Goal: Task Accomplishment & Management: Use online tool/utility

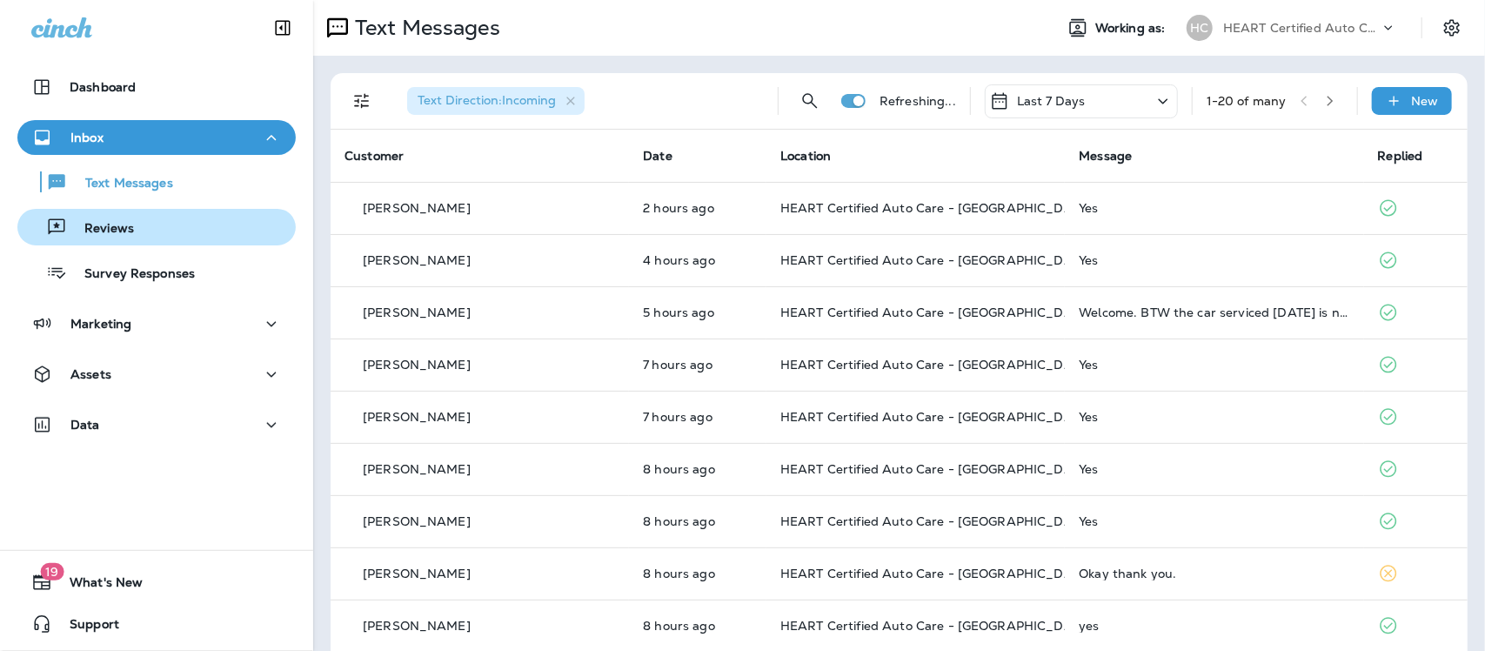
click at [106, 223] on p "Reviews" at bounding box center [100, 229] width 67 height 17
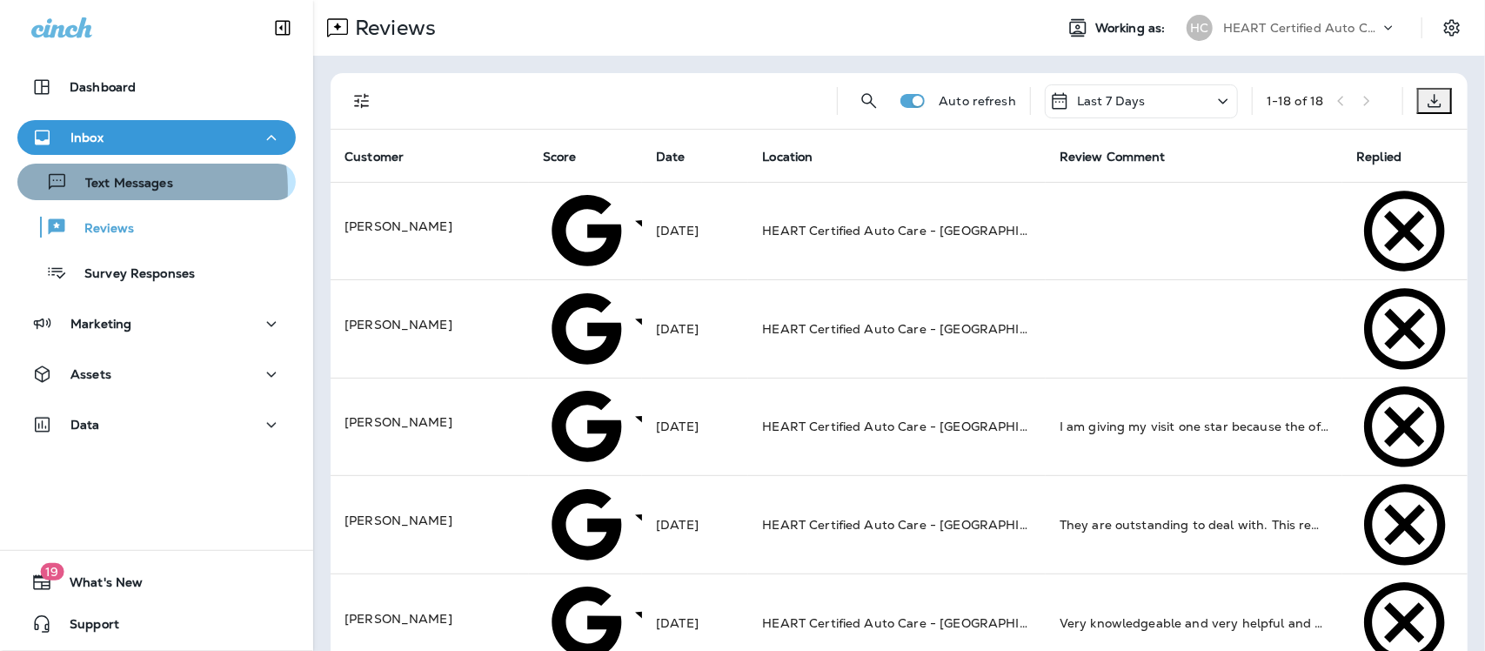
click at [124, 188] on p "Text Messages" at bounding box center [120, 184] width 105 height 17
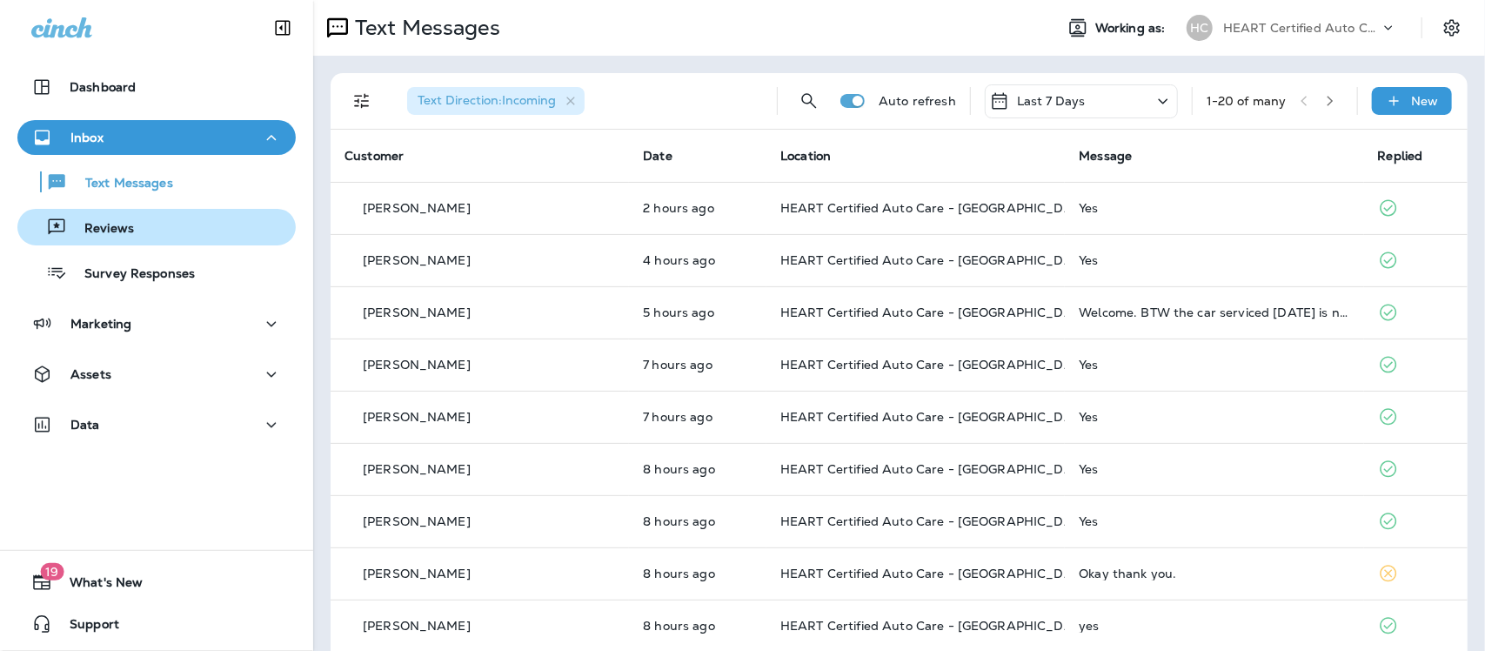
click at [111, 232] on p "Reviews" at bounding box center [100, 229] width 67 height 17
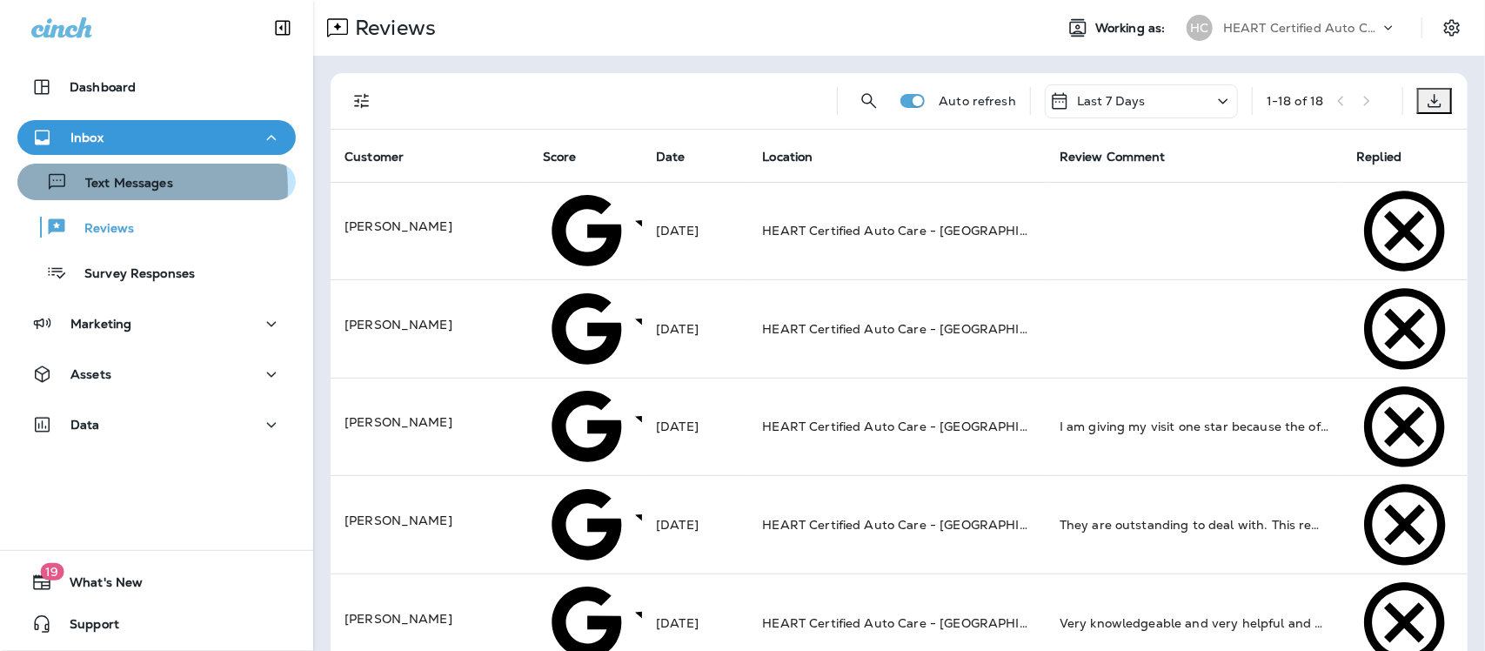
click at [123, 187] on p "Text Messages" at bounding box center [120, 184] width 105 height 17
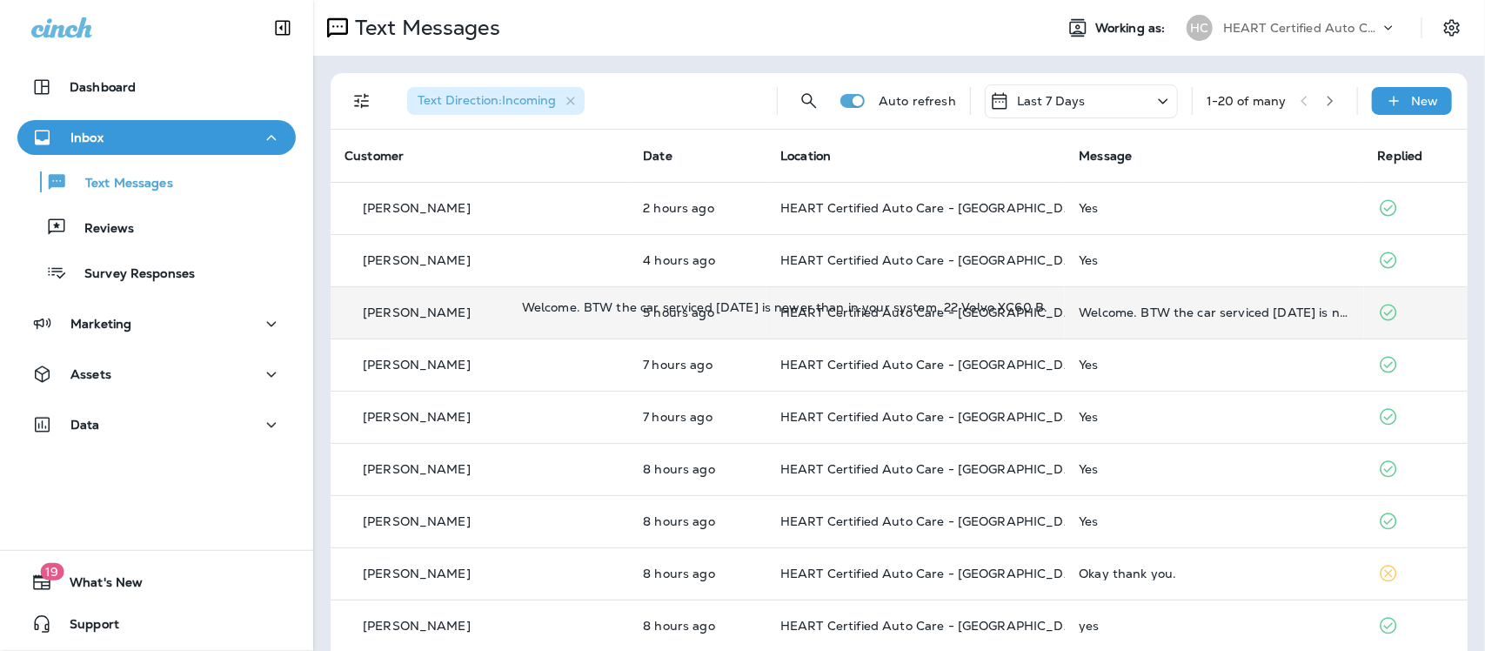
click at [1118, 307] on div "Welcome. BTW the car serviced [DATE] is newer than in your system. 22 Volvo XC6…" at bounding box center [1214, 312] width 271 height 14
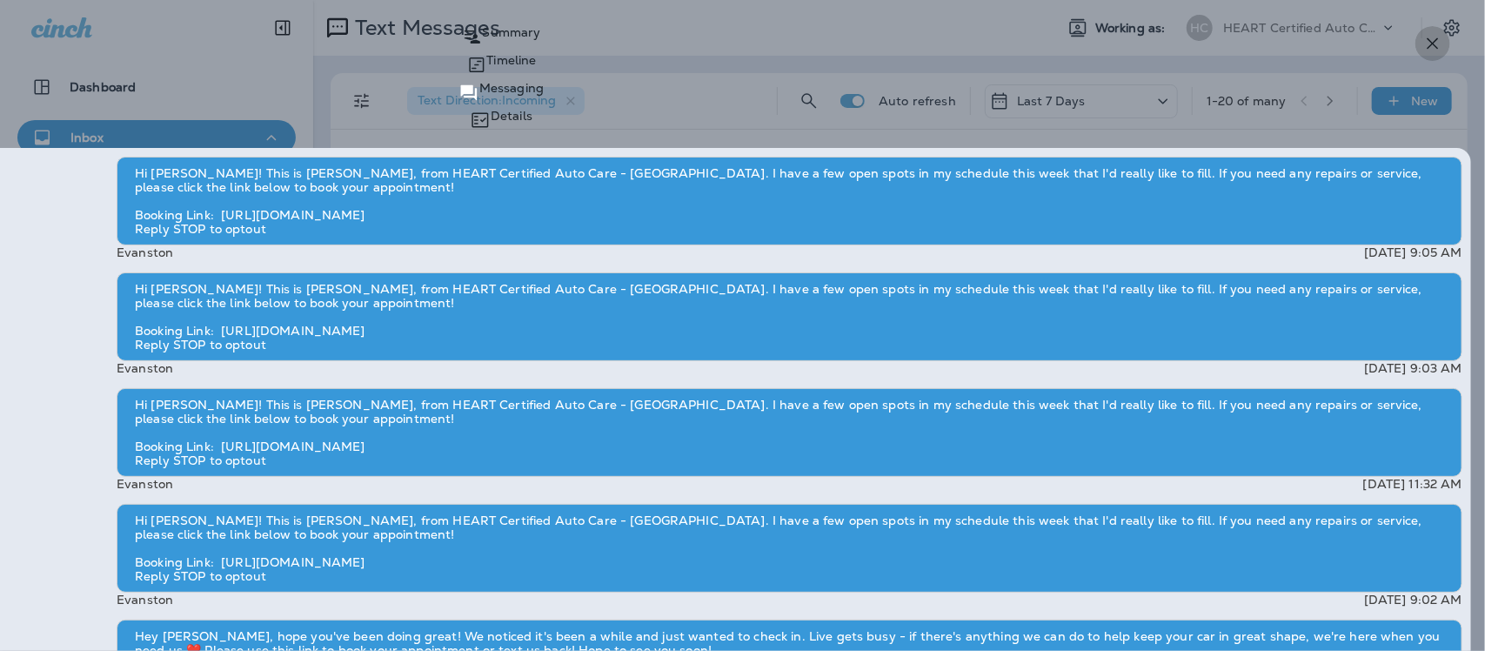
click at [1431, 50] on icon "button" at bounding box center [1432, 43] width 21 height 21
